Goal: Information Seeking & Learning: Learn about a topic

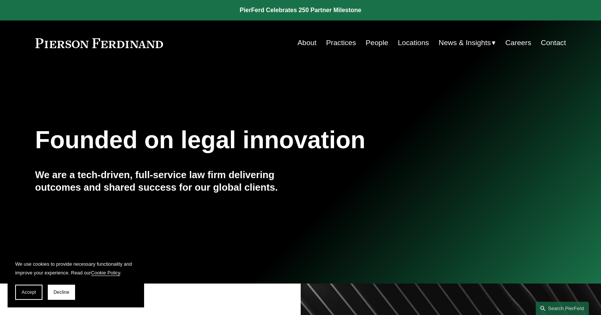
click at [375, 43] on link "People" at bounding box center [377, 43] width 23 height 14
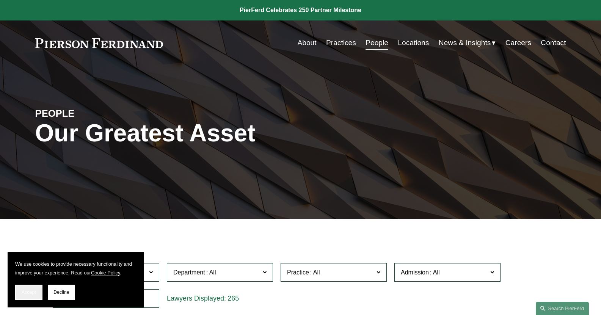
click at [20, 292] on button "Accept" at bounding box center [28, 292] width 27 height 15
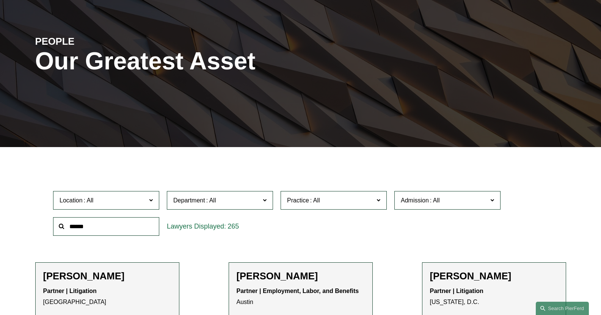
scroll to position [76, 0]
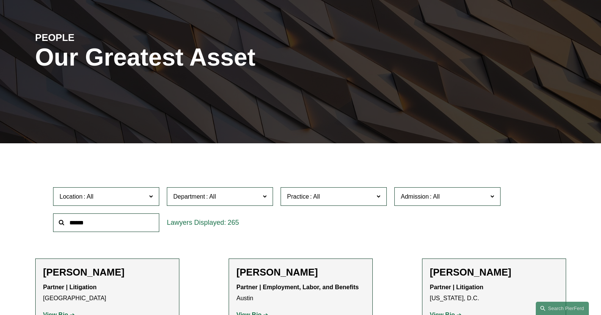
click at [463, 195] on span "Admission" at bounding box center [444, 197] width 87 height 10
click at [0, 0] on link "[US_STATE]" at bounding box center [0, 0] width 0 height 0
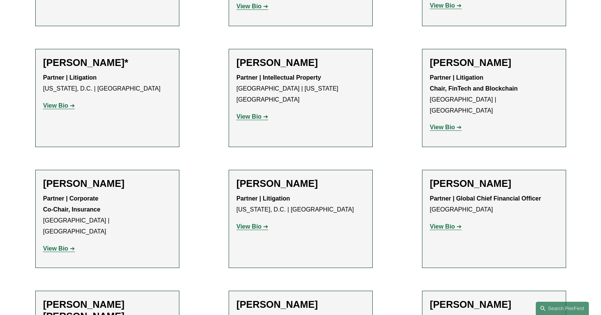
scroll to position [408, 0]
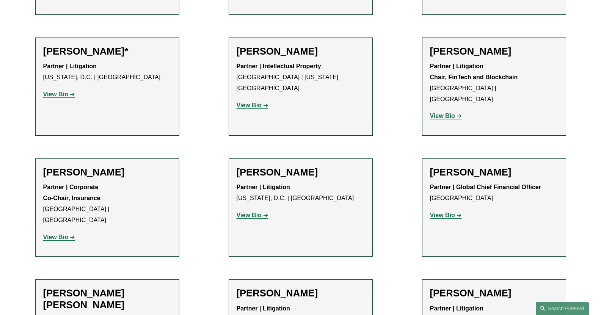
click at [251, 212] on strong "View Bio" at bounding box center [249, 215] width 25 height 6
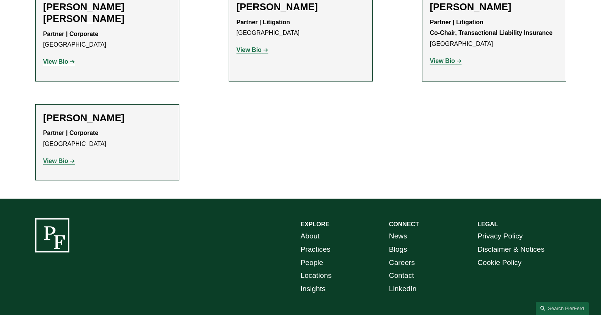
scroll to position [711, 0]
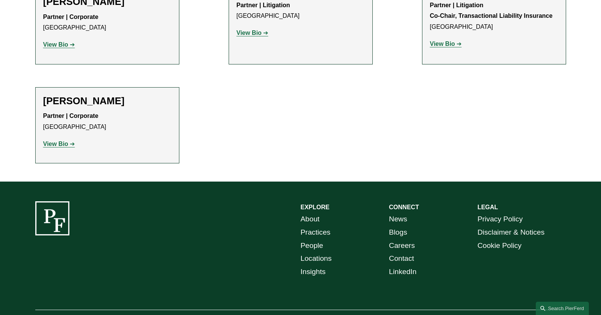
click at [65, 141] on strong "View Bio" at bounding box center [55, 144] width 25 height 6
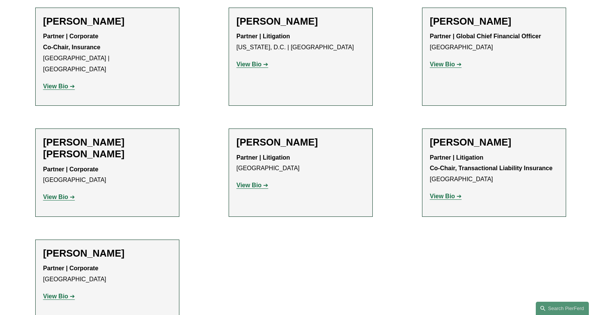
scroll to position [559, 0]
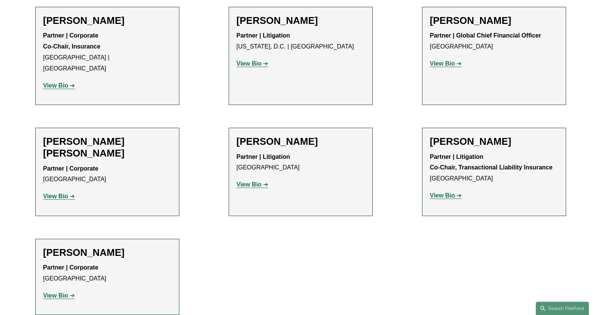
click at [50, 193] on strong "View Bio" at bounding box center [55, 196] width 25 height 6
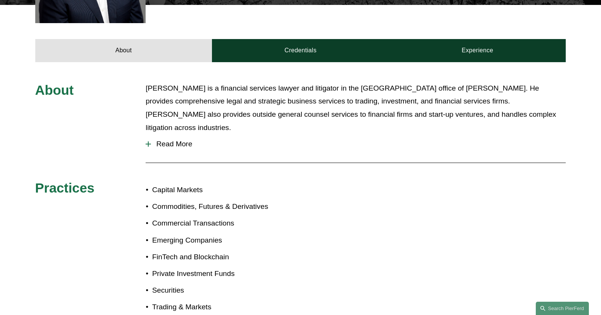
scroll to position [303, 0]
click at [173, 140] on span "Read More" at bounding box center [358, 144] width 415 height 8
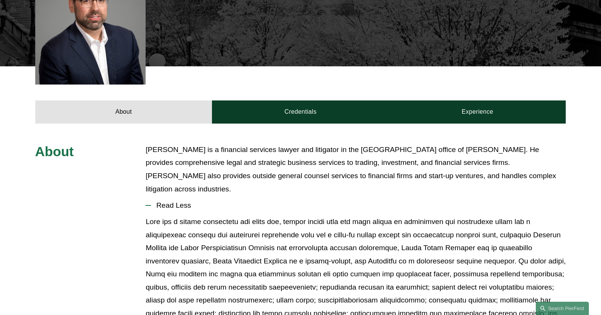
scroll to position [0, 0]
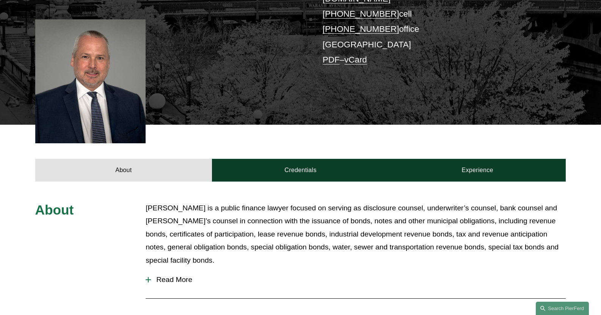
scroll to position [228, 0]
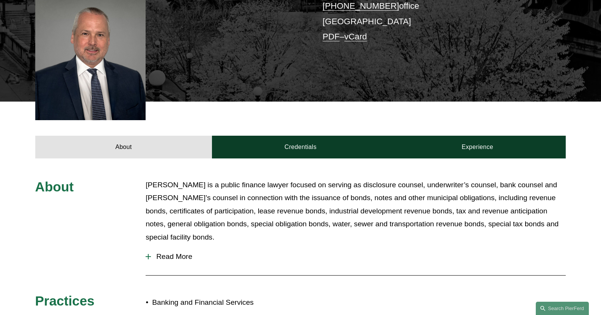
click at [174, 253] on span "Read More" at bounding box center [358, 257] width 415 height 8
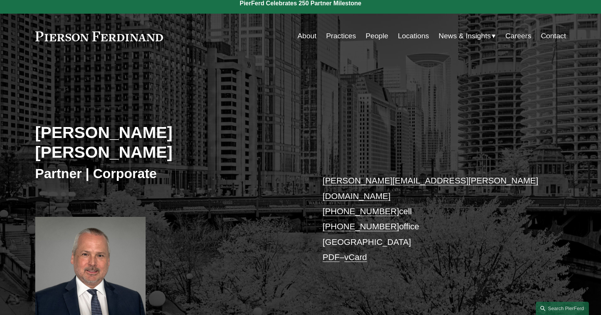
scroll to position [0, 0]
